Goal: Information Seeking & Learning: Learn about a topic

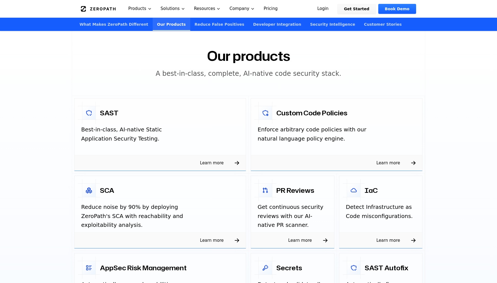
scroll to position [812, 0]
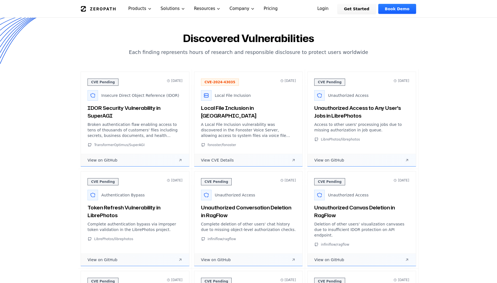
scroll to position [218, 0]
click at [230, 51] on p "Each finding represents hours of research and responsible disclosure to protect…" at bounding box center [248, 52] width 340 height 8
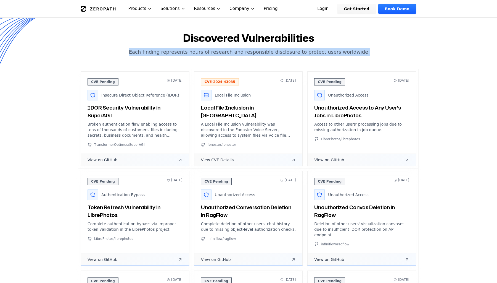
click at [230, 51] on p "Each finding represents hours of research and responsible disclosure to protect…" at bounding box center [248, 52] width 340 height 8
click at [254, 52] on p "Each finding represents hours of research and responsible disclosure to protect…" at bounding box center [248, 52] width 340 height 8
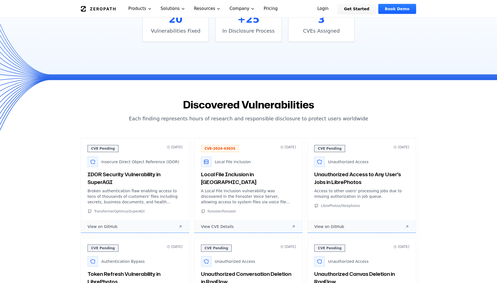
scroll to position [152, 0]
click at [199, 109] on h2 "Discovered Vulnerabilities" at bounding box center [248, 104] width 340 height 11
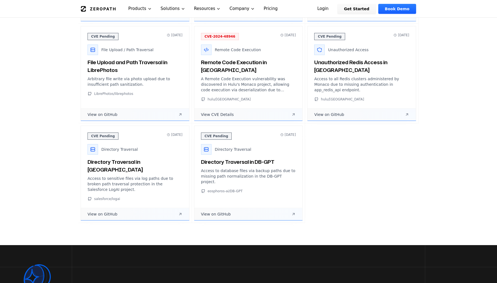
scroll to position [754, 0]
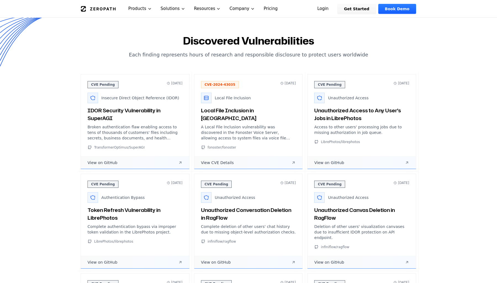
scroll to position [15, 0]
